Goal: Task Accomplishment & Management: Use online tool/utility

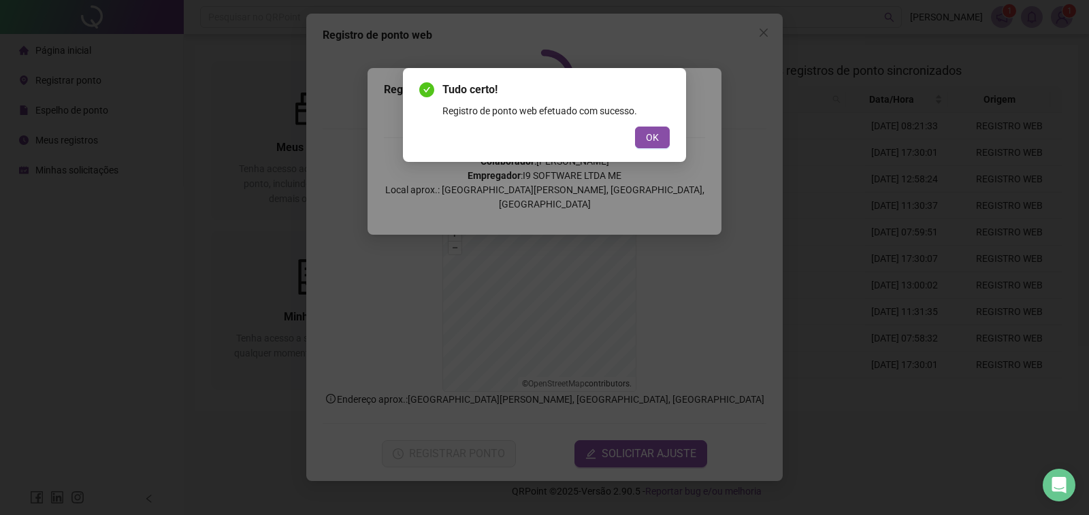
click at [651, 133] on span "OK" at bounding box center [652, 137] width 13 height 15
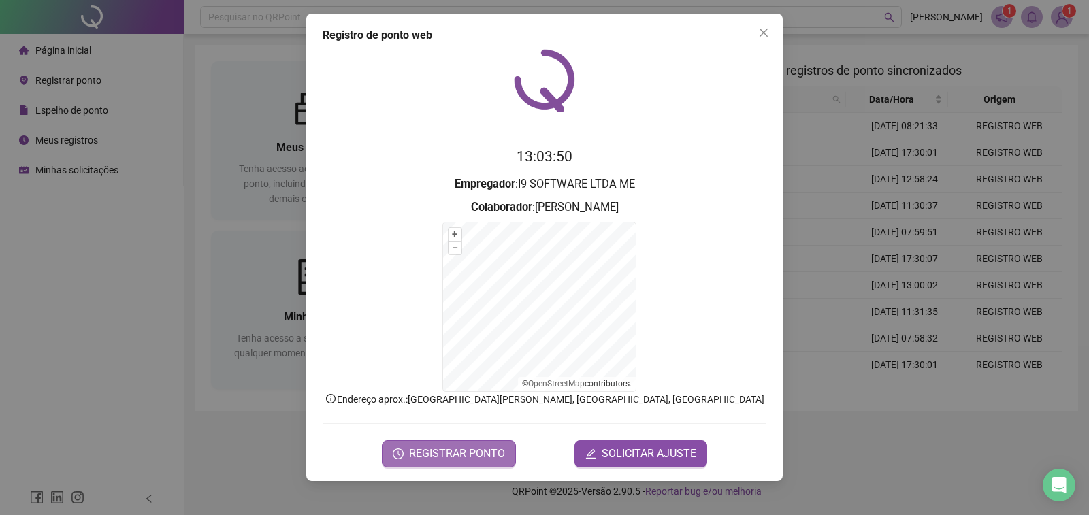
click at [477, 450] on span "REGISTRAR PONTO" at bounding box center [457, 454] width 96 height 16
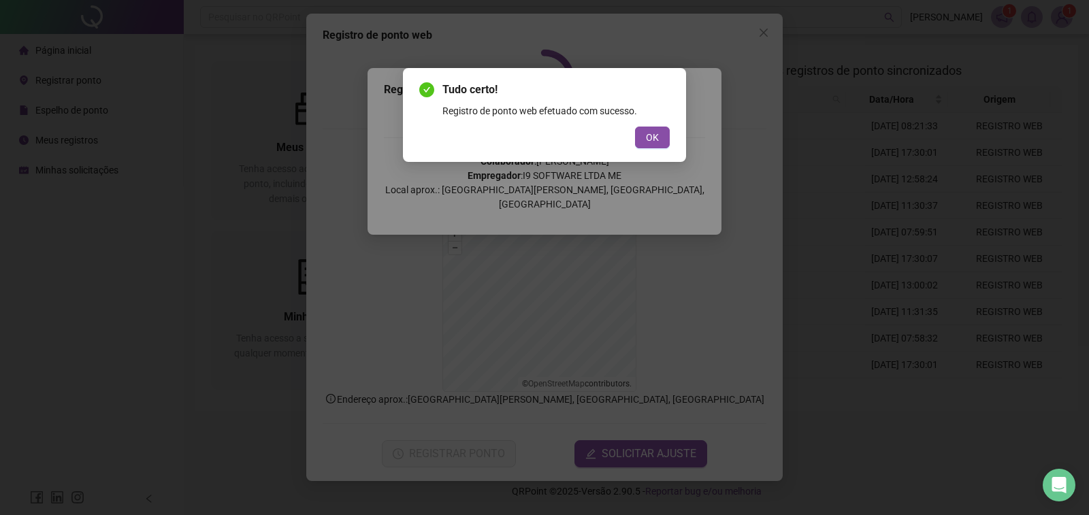
click at [652, 126] on div "Tudo certo! Registro de ponto web efetuado com sucesso. OK" at bounding box center [544, 115] width 250 height 67
click at [656, 131] on span "OK" at bounding box center [652, 137] width 13 height 15
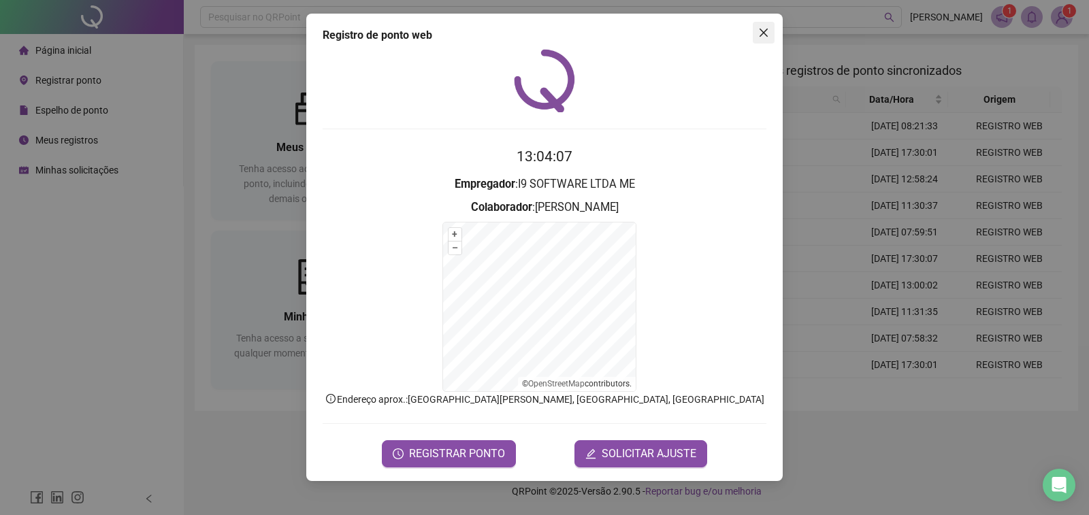
click at [761, 35] on icon "close" at bounding box center [764, 33] width 8 height 8
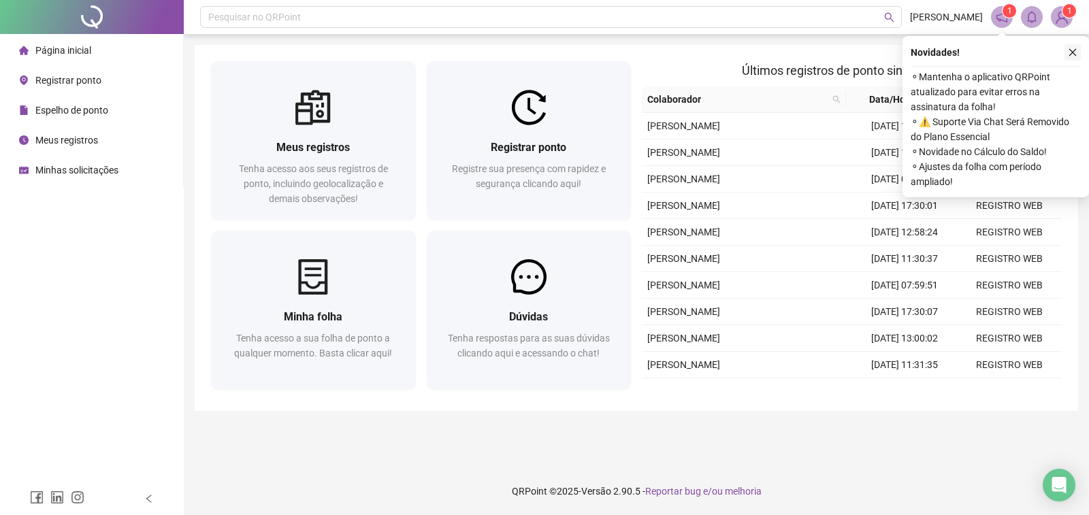
click at [1071, 54] on icon "close" at bounding box center [1072, 52] width 7 height 7
